Goal: Task Accomplishment & Management: Manage account settings

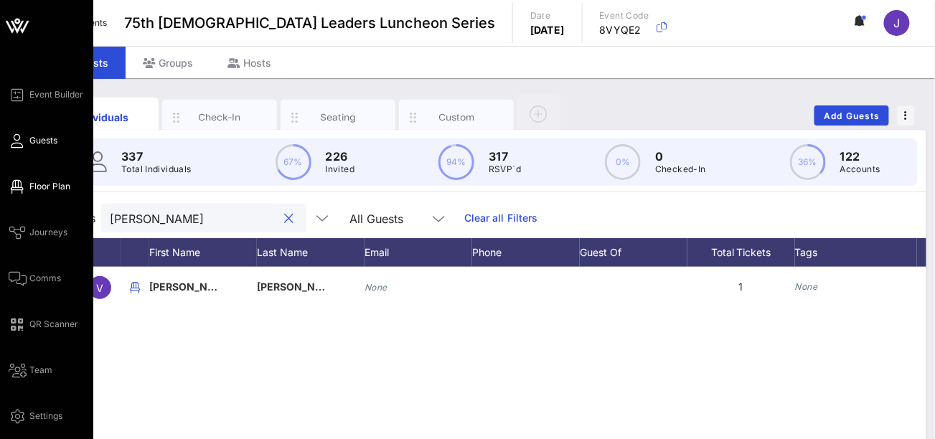
click at [25, 187] on icon at bounding box center [18, 187] width 18 height 2
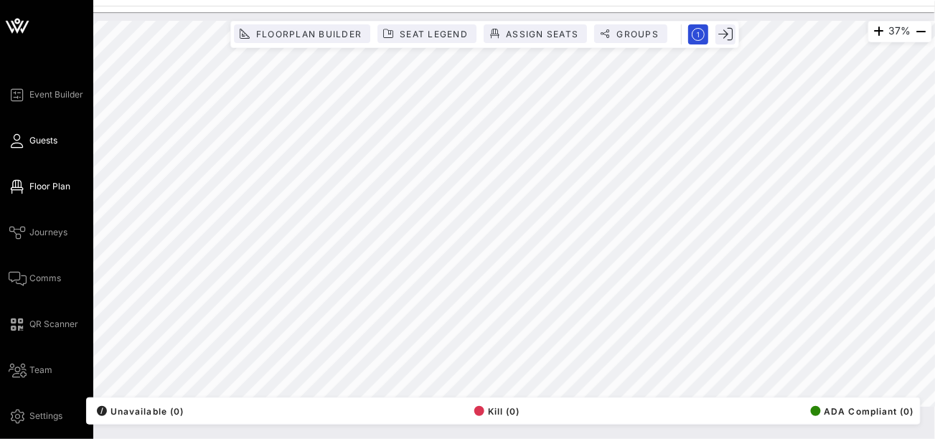
click at [27, 137] on link "Guests" at bounding box center [33, 140] width 49 height 17
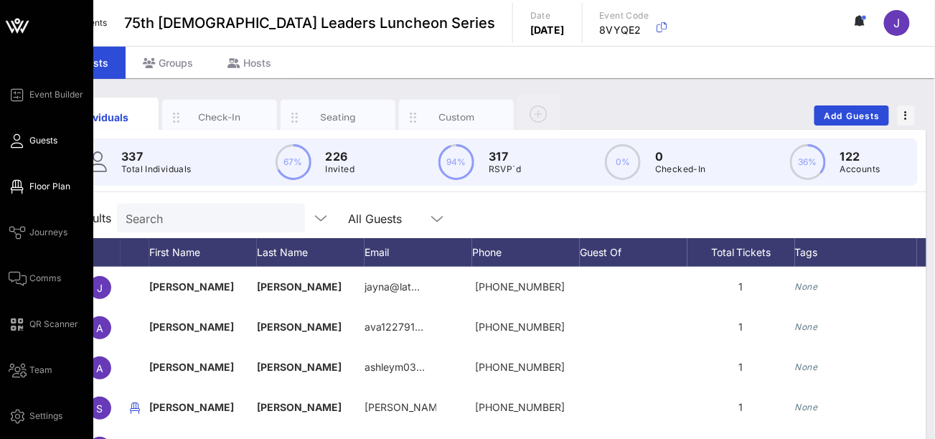
click at [37, 185] on span "Floor Plan" at bounding box center [49, 186] width 41 height 13
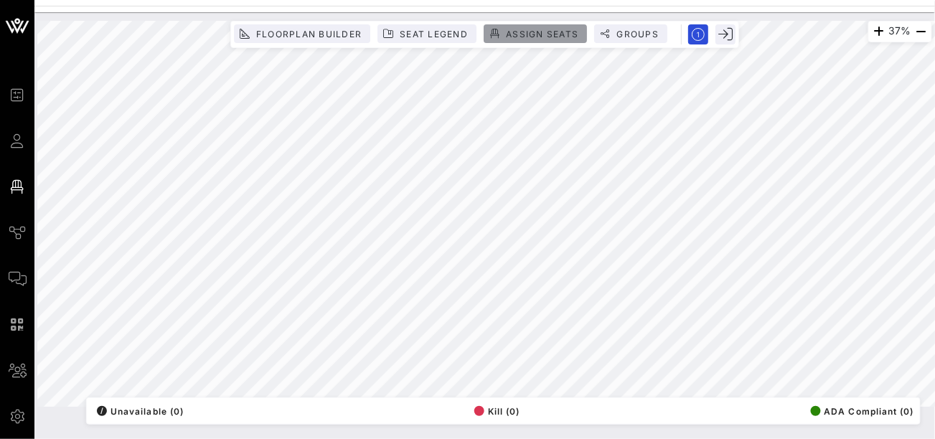
click at [540, 34] on span "Assign Seats" at bounding box center [541, 34] width 73 height 11
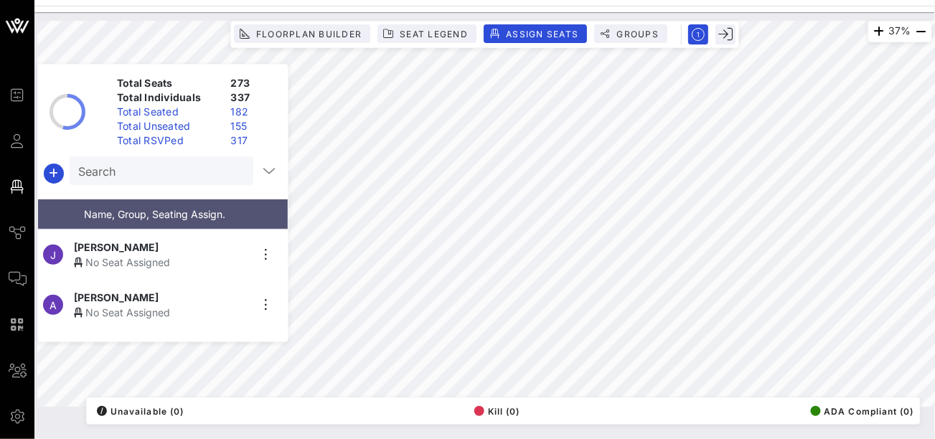
click at [159, 171] on input "Search" at bounding box center [160, 170] width 164 height 19
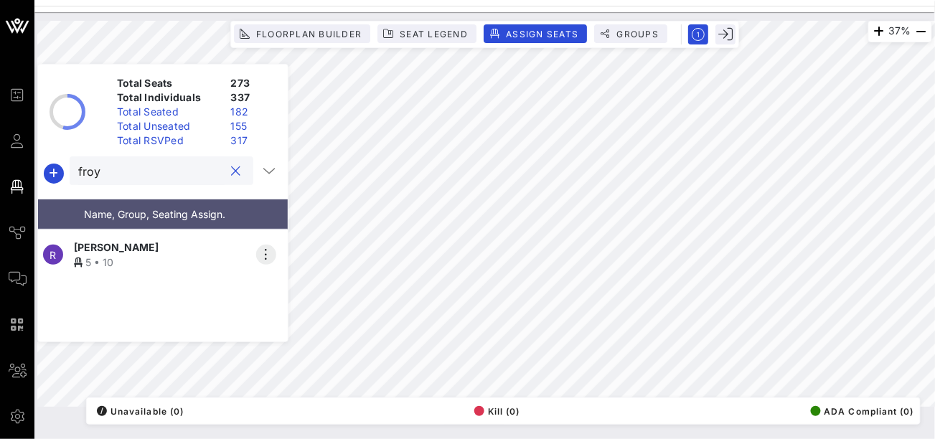
type input "froy"
click at [261, 247] on icon "button" at bounding box center [266, 254] width 17 height 17
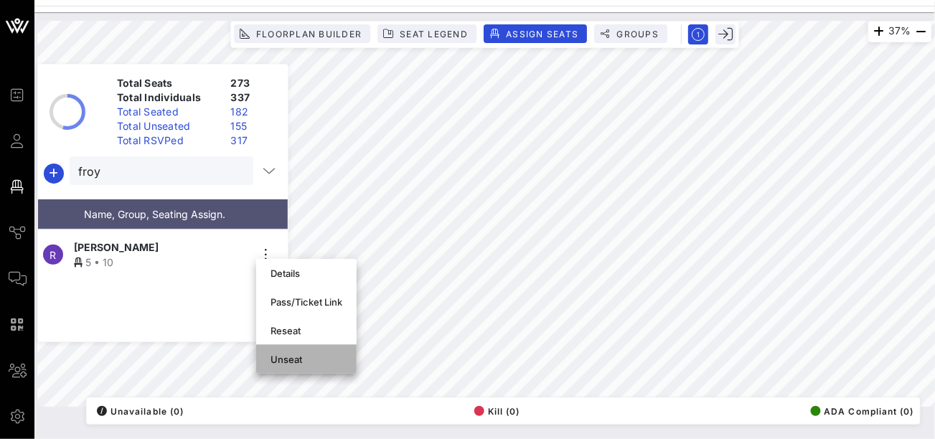
click at [273, 357] on div "Unseat" at bounding box center [306, 359] width 72 height 11
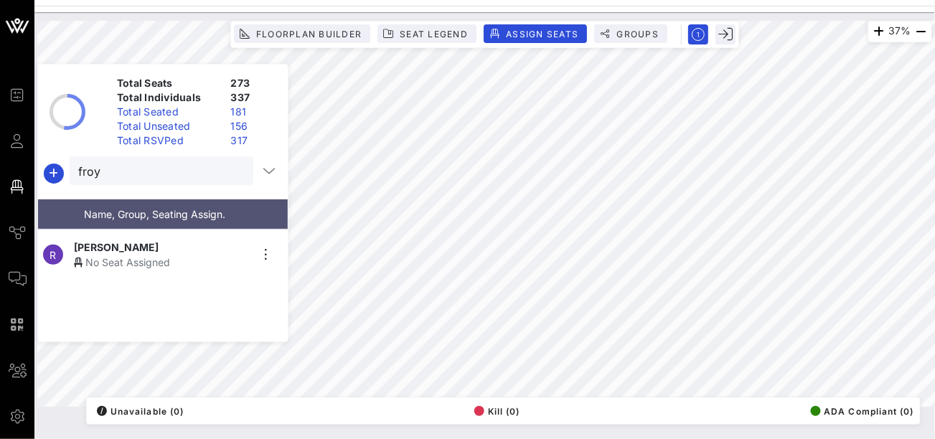
click at [209, 241] on div "[PERSON_NAME]" at bounding box center [162, 247] width 176 height 15
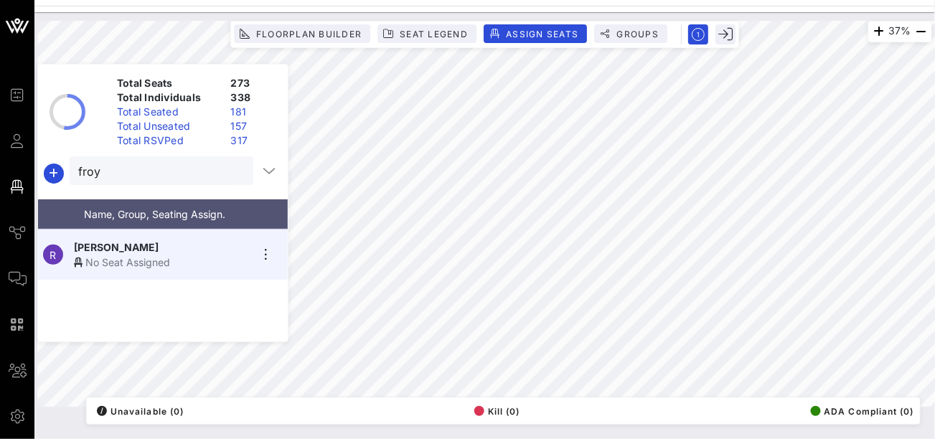
click at [179, 255] on div "No Seat Assigned" at bounding box center [162, 262] width 176 height 15
click at [232, 172] on button "clear icon" at bounding box center [236, 171] width 9 height 14
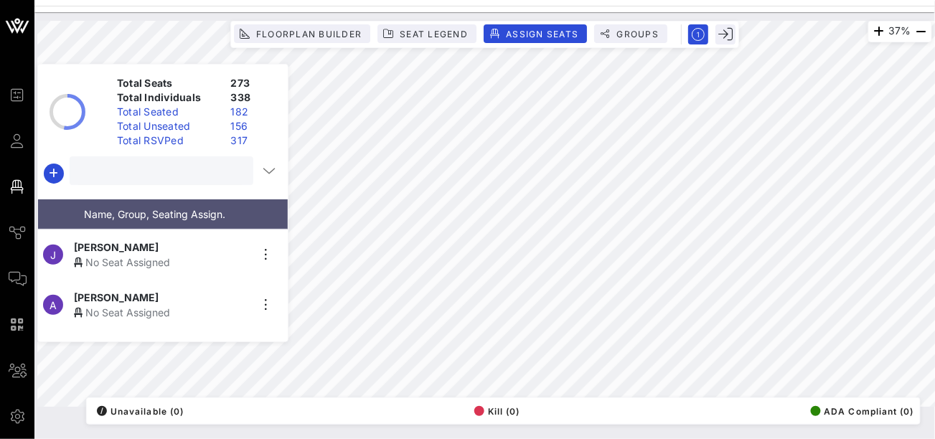
click at [164, 178] on input "text" at bounding box center [160, 170] width 164 height 19
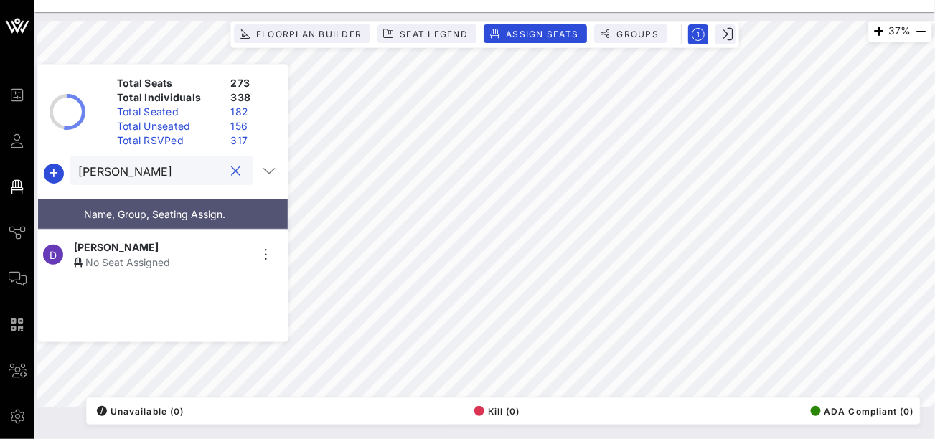
type input "[PERSON_NAME]"
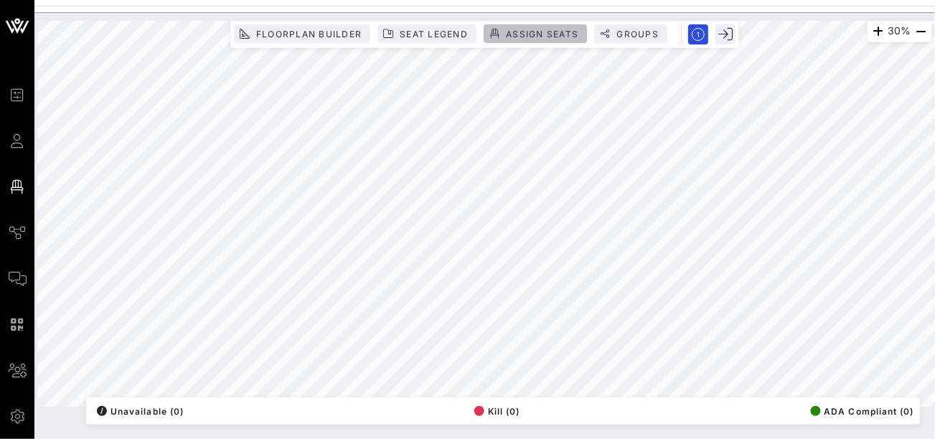
click at [543, 37] on span "Assign Seats" at bounding box center [541, 34] width 73 height 11
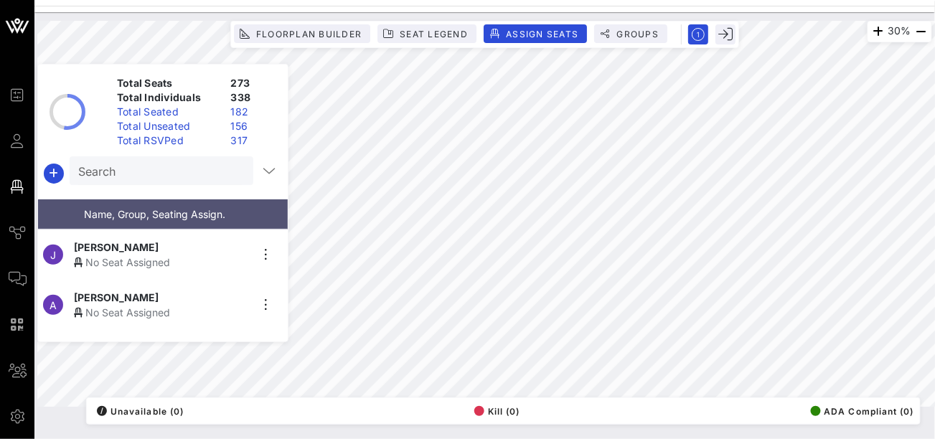
click at [143, 180] on div "Search" at bounding box center [160, 170] width 164 height 29
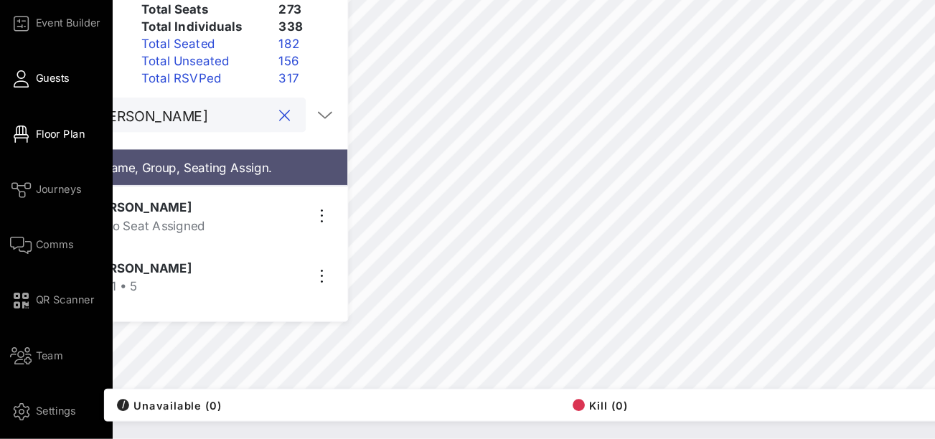
type input "[PERSON_NAME]"
click at [19, 140] on icon at bounding box center [18, 141] width 18 height 2
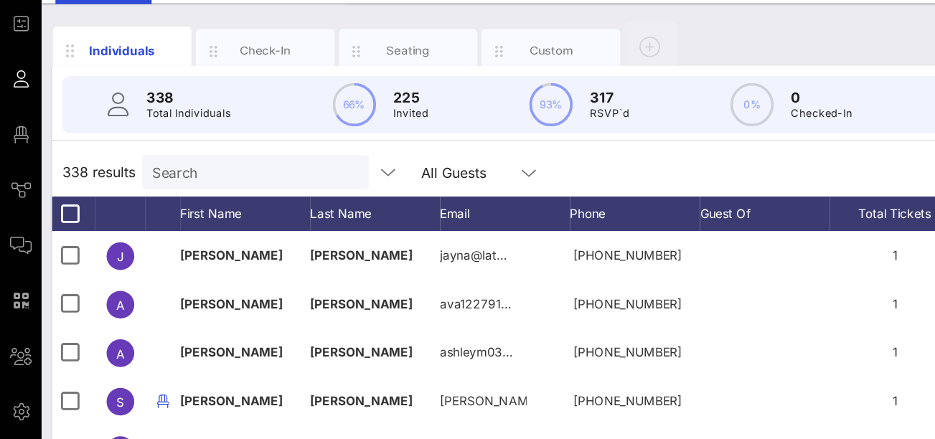
click at [157, 217] on input "Search" at bounding box center [210, 218] width 168 height 19
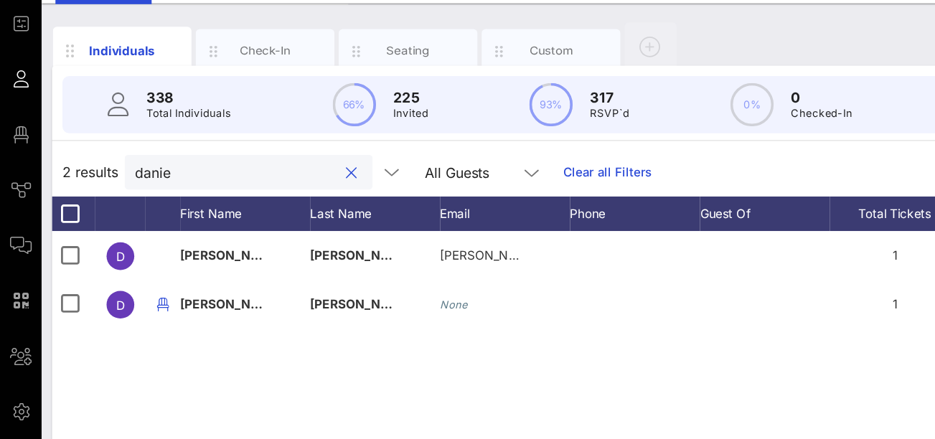
type input "[PERSON_NAME]"
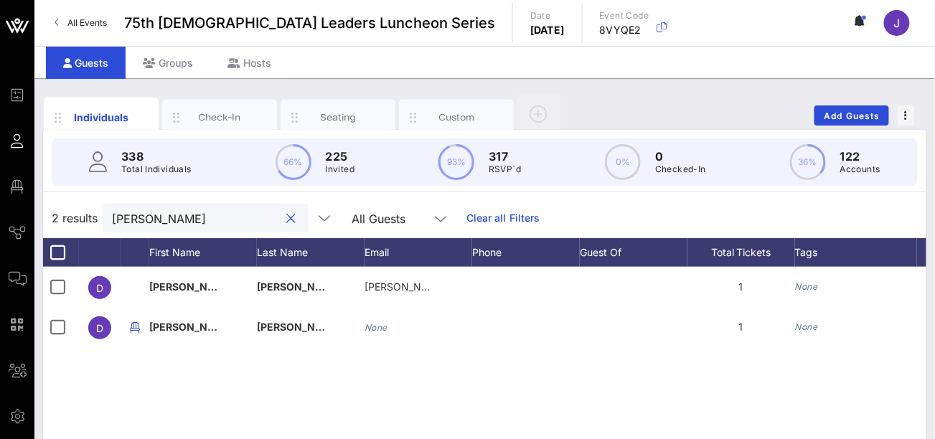
click at [168, 213] on input "[PERSON_NAME]" at bounding box center [196, 218] width 168 height 19
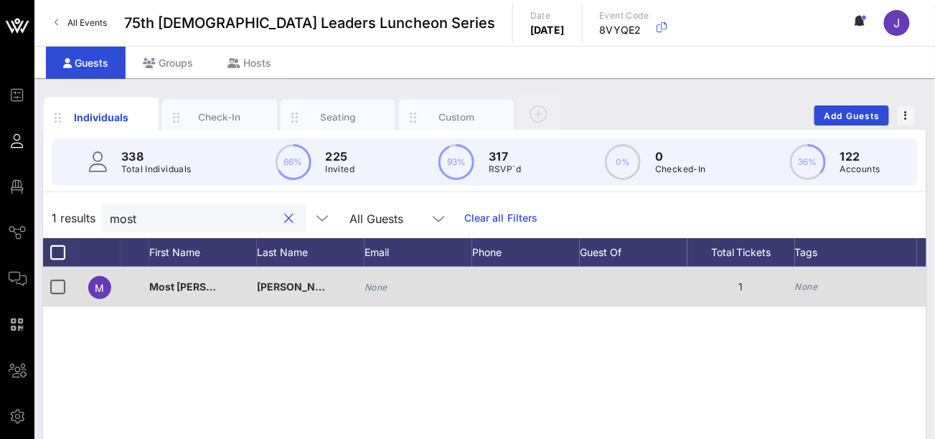
type input "most"
click at [164, 286] on span "Most Reverend David E." at bounding box center [205, 286] width 112 height 12
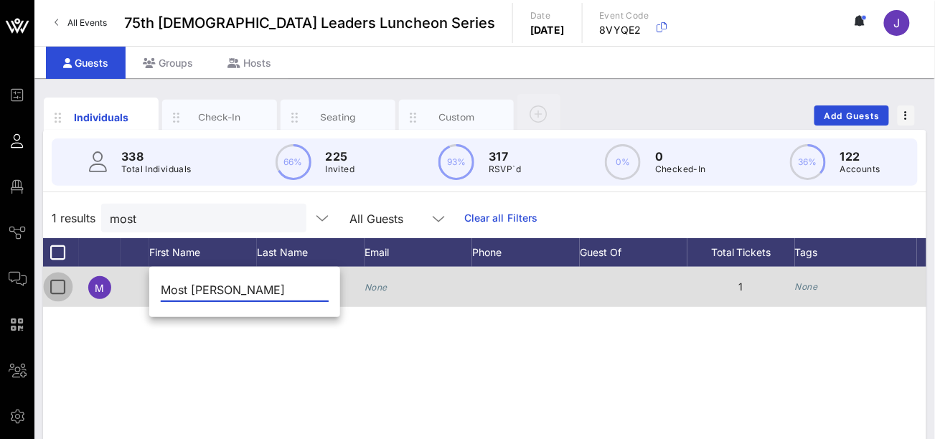
click at [57, 285] on div at bounding box center [58, 287] width 24 height 24
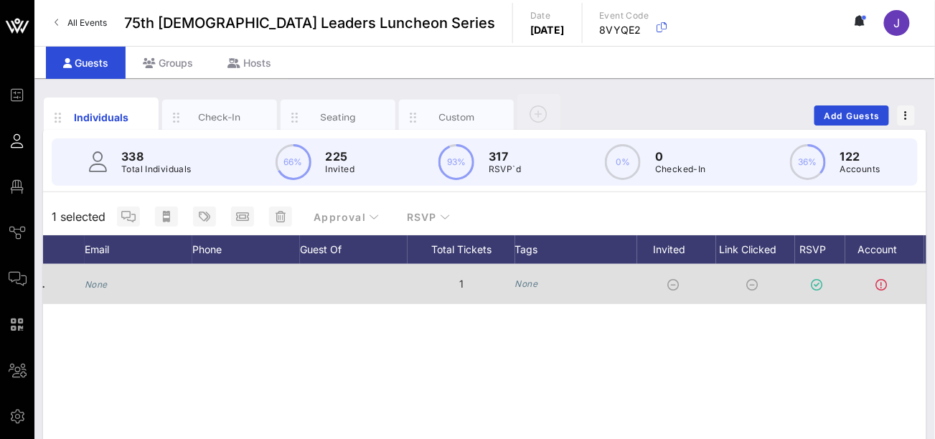
scroll to position [0, 384]
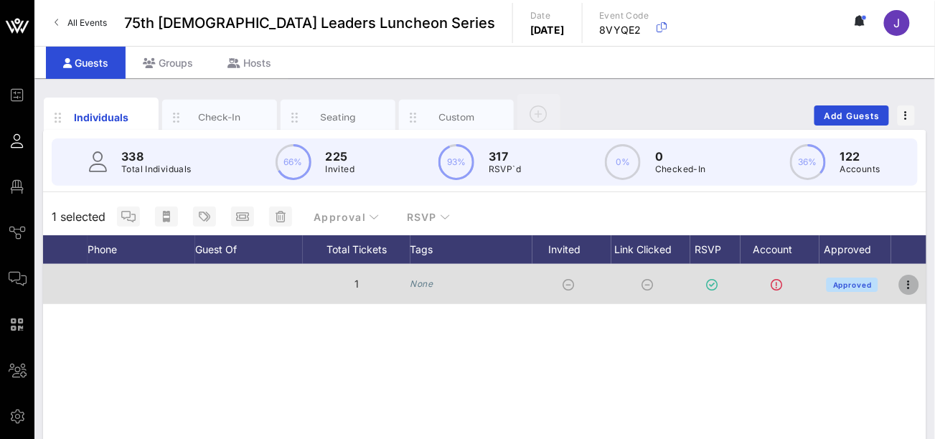
click at [915, 280] on icon "button" at bounding box center [908, 284] width 17 height 17
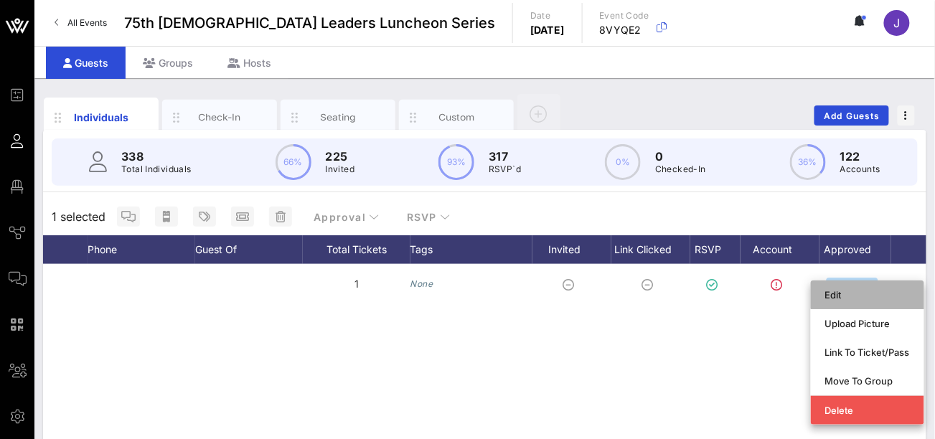
click at [826, 296] on div "Edit" at bounding box center [867, 294] width 85 height 11
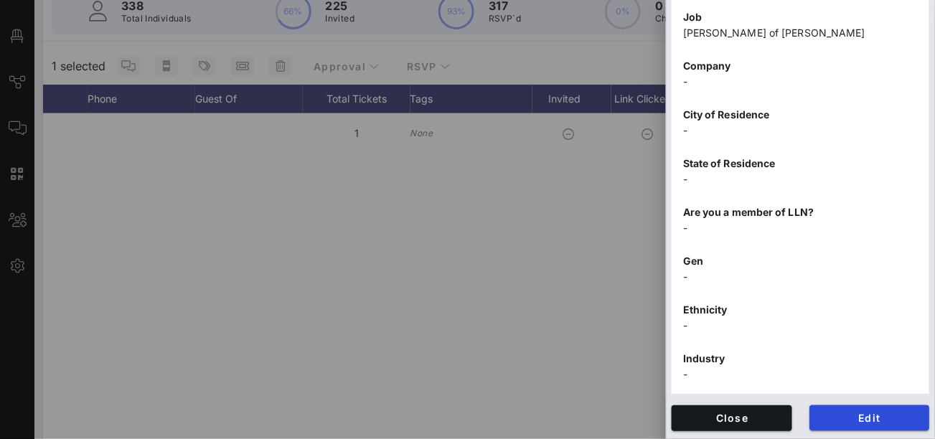
scroll to position [154, 0]
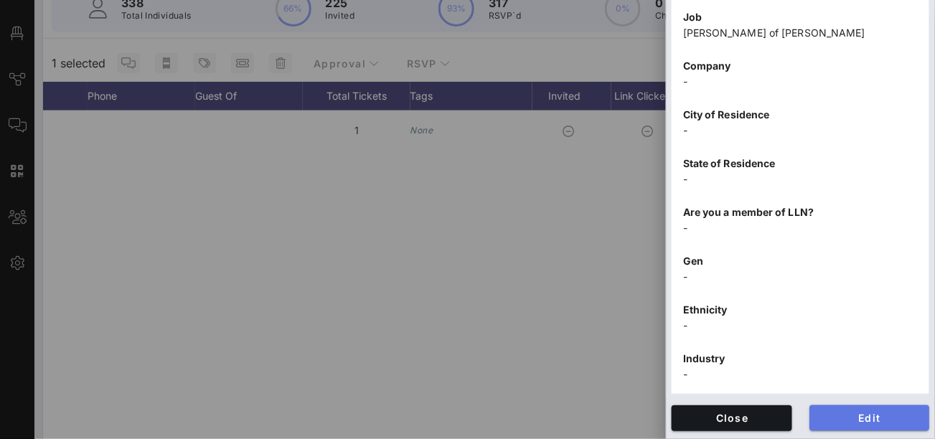
click at [851, 417] on span "Edit" at bounding box center [870, 418] width 98 height 12
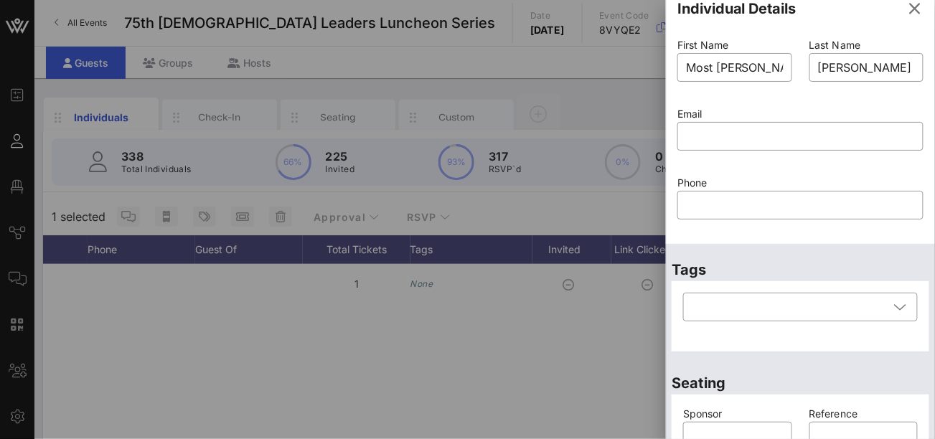
scroll to position [0, 0]
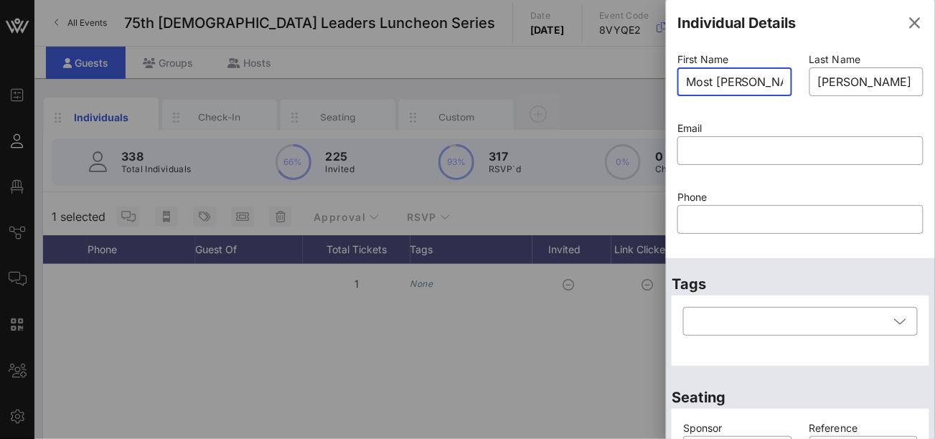
drag, startPoint x: 770, startPoint y: 84, endPoint x: 665, endPoint y: 77, distance: 104.9
click at [666, 80] on div "Event Builder Guests Floor Plan Journeys Comms QR Scanner Team Settings 75th La…" at bounding box center [467, 354] width 935 height 709
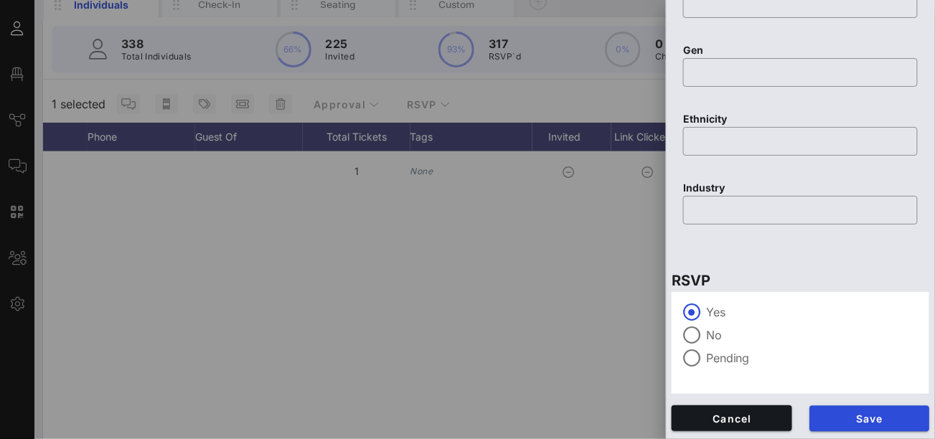
scroll to position [115, 0]
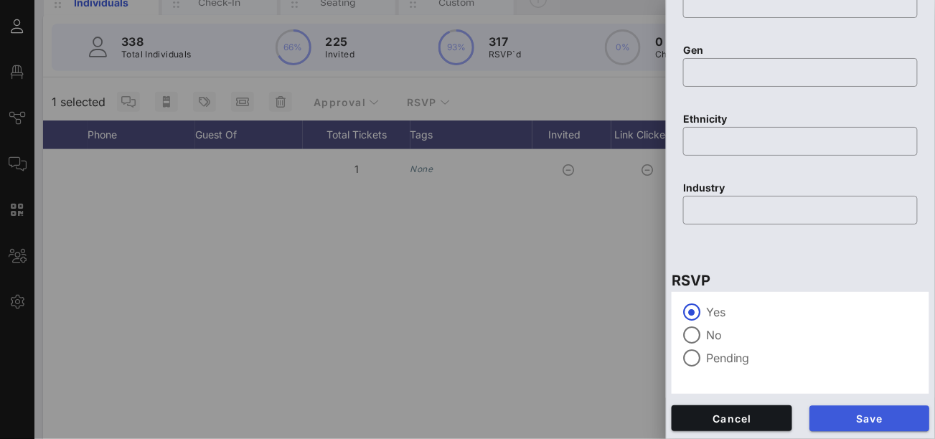
type input "Most Reverend Daniel E."
click at [837, 417] on span "Save" at bounding box center [870, 418] width 98 height 12
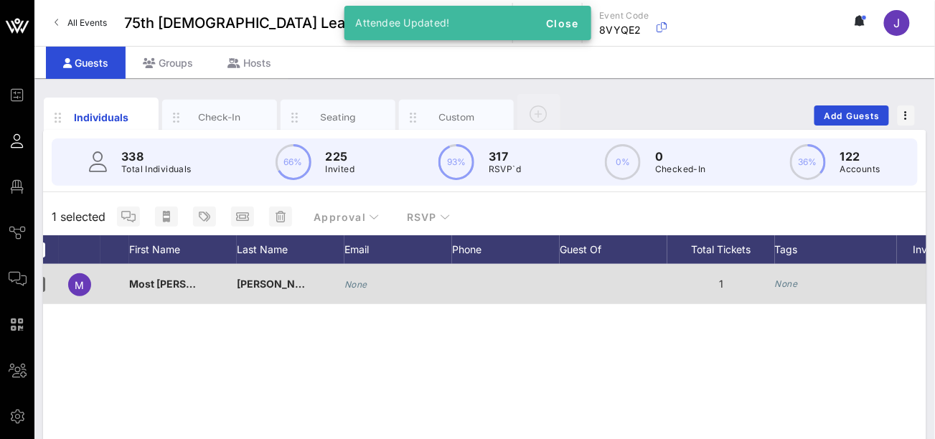
scroll to position [0, 0]
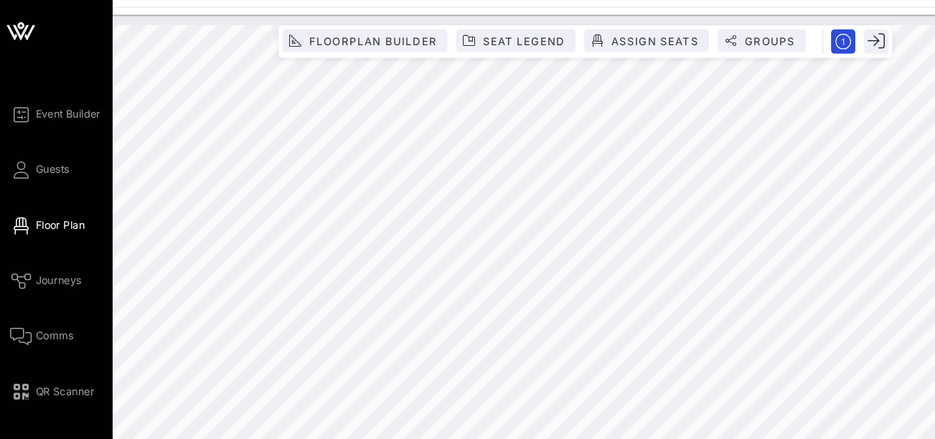
click at [29, 187] on span "Floor Plan" at bounding box center [49, 186] width 41 height 13
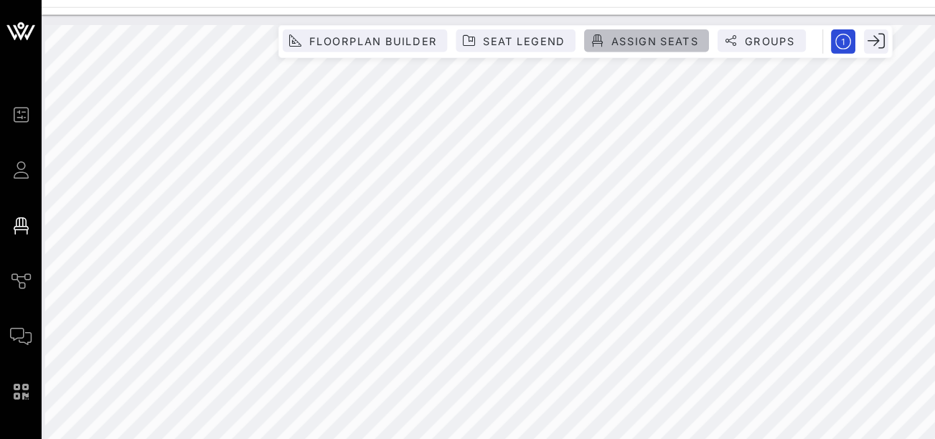
click at [532, 35] on span "Assign Seats" at bounding box center [541, 34] width 73 height 11
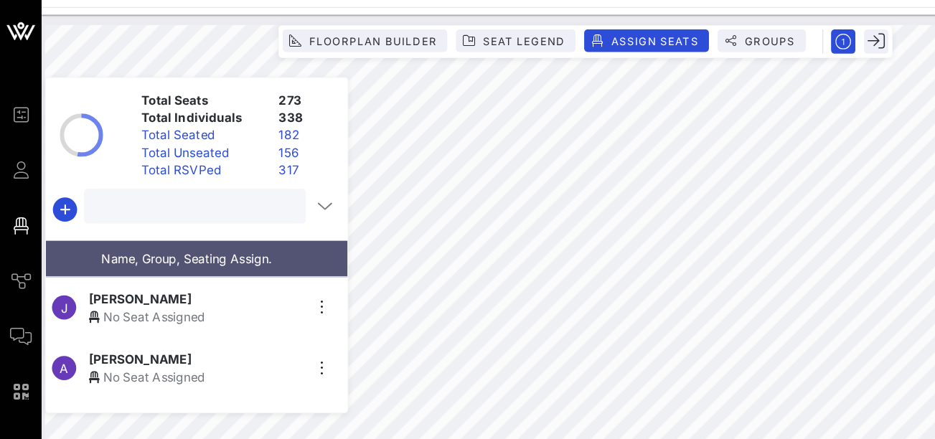
click at [174, 166] on input "text" at bounding box center [160, 170] width 164 height 19
type input "[PERSON_NAME]"
click at [143, 297] on span "Most Reverend Daniel E. Garcia" at bounding box center [130, 297] width 112 height 15
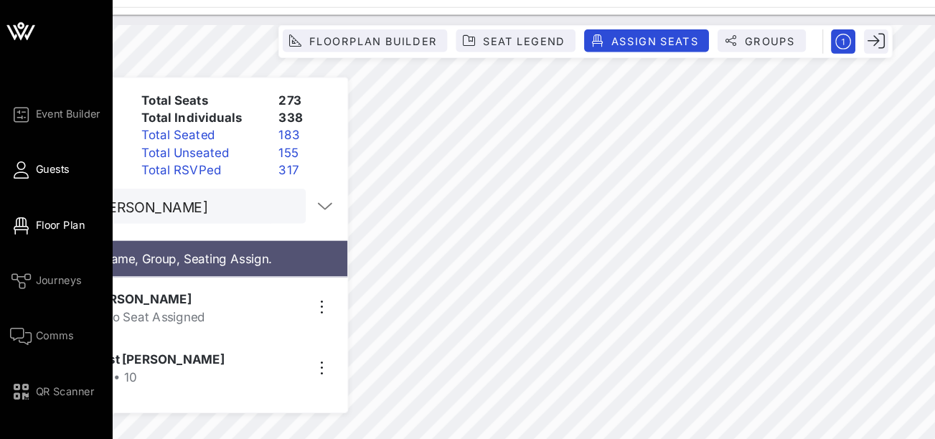
click at [13, 140] on icon at bounding box center [18, 141] width 18 height 2
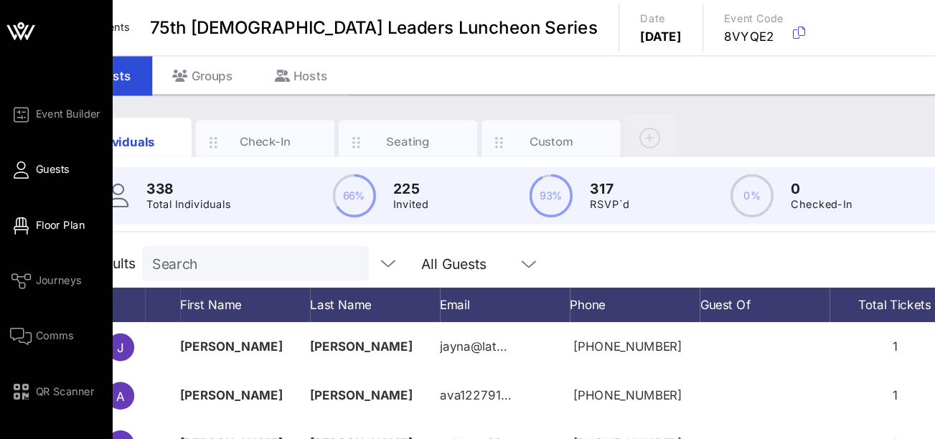
click at [22, 188] on icon at bounding box center [18, 187] width 18 height 2
